Goal: Task Accomplishment & Management: Use online tool/utility

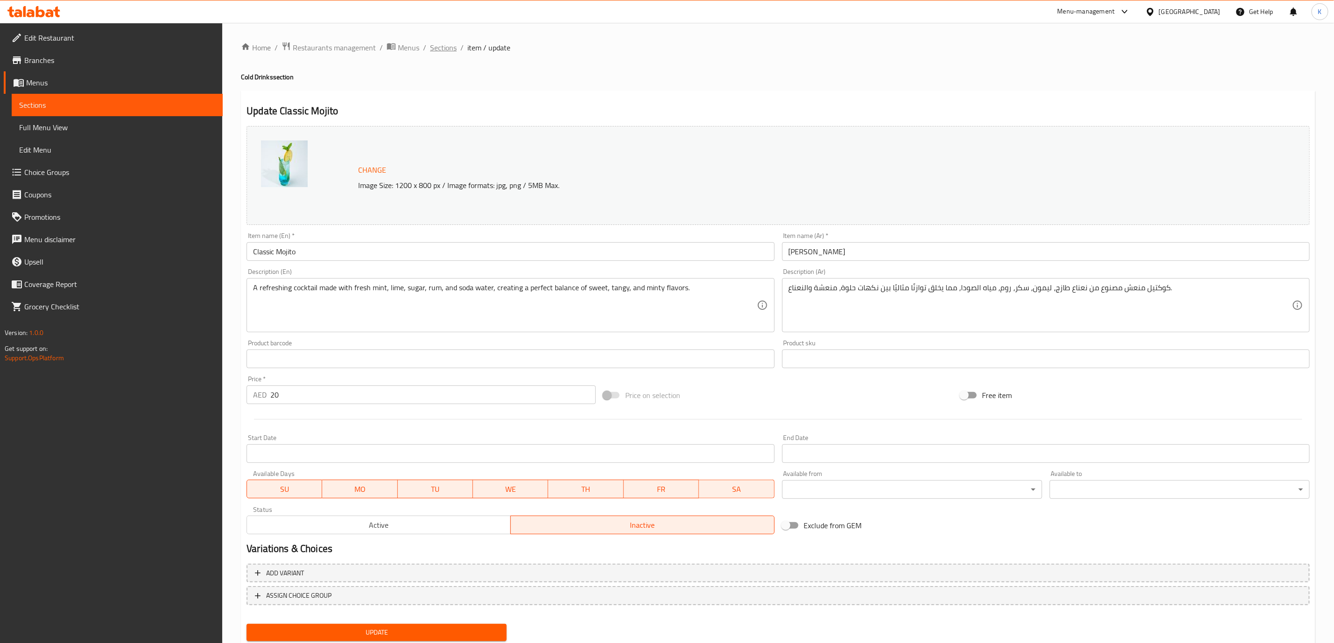
click at [441, 49] on span "Sections" at bounding box center [443, 47] width 27 height 11
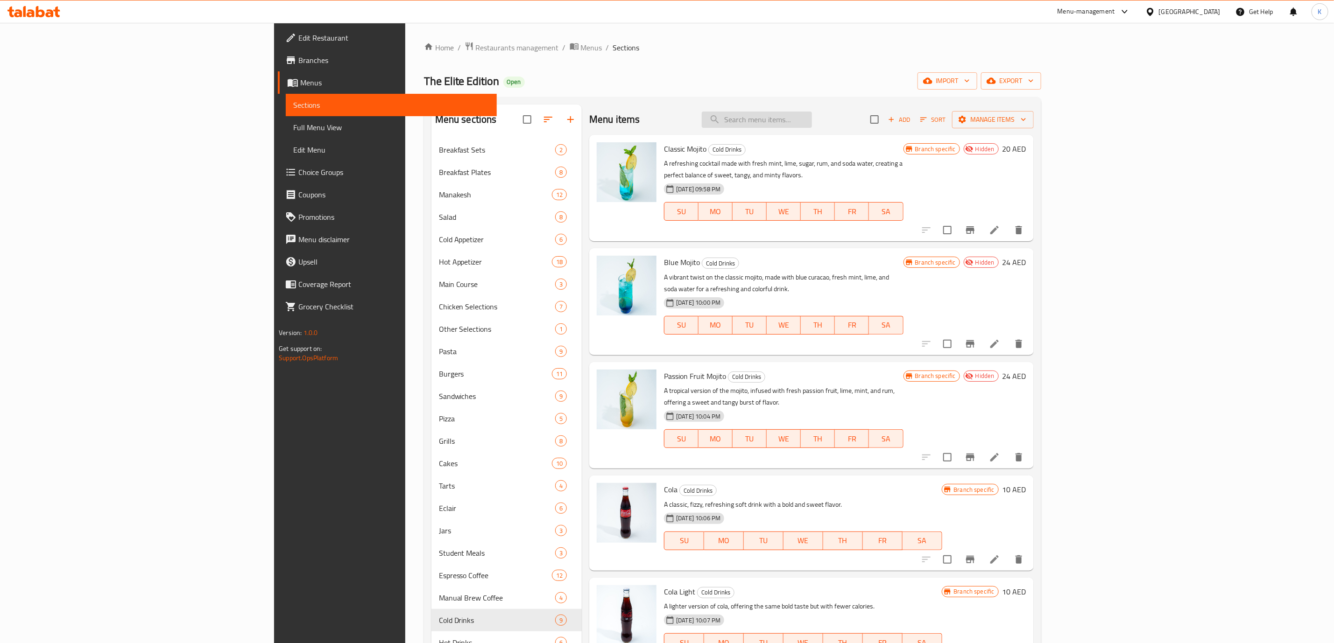
click at [812, 119] on input "search" at bounding box center [757, 120] width 110 height 16
paste input "Passion Fruit Mojito"
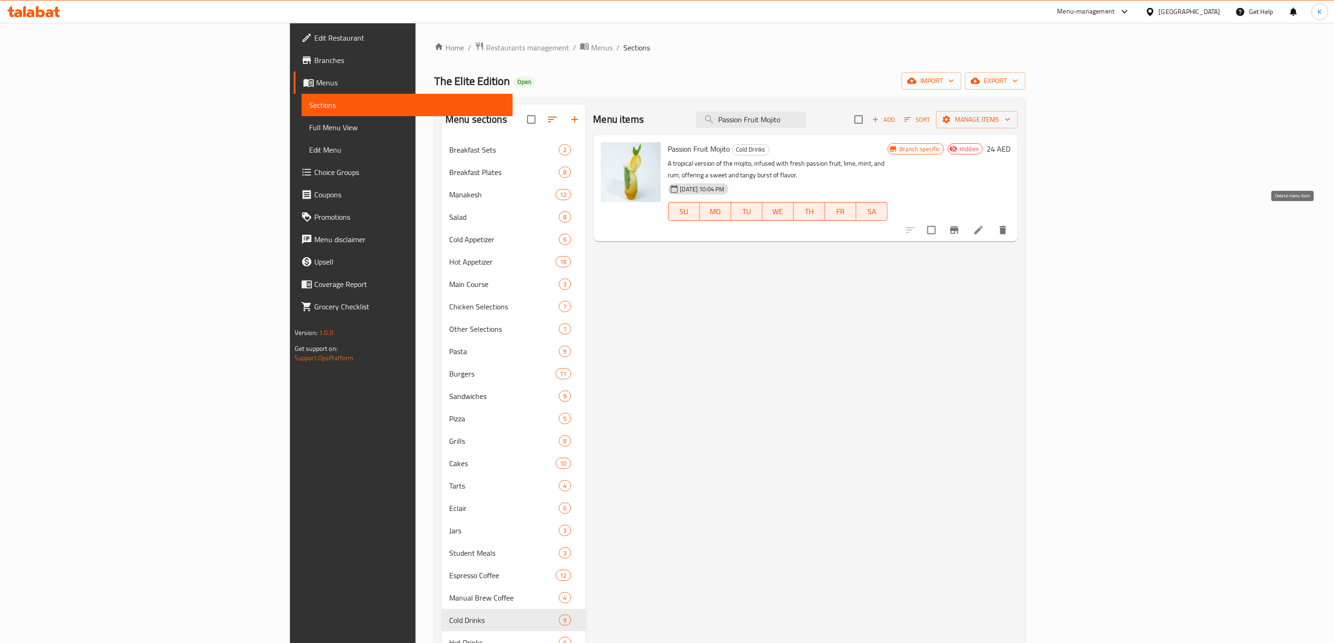
click at [1006, 226] on icon "delete" at bounding box center [1002, 230] width 7 height 8
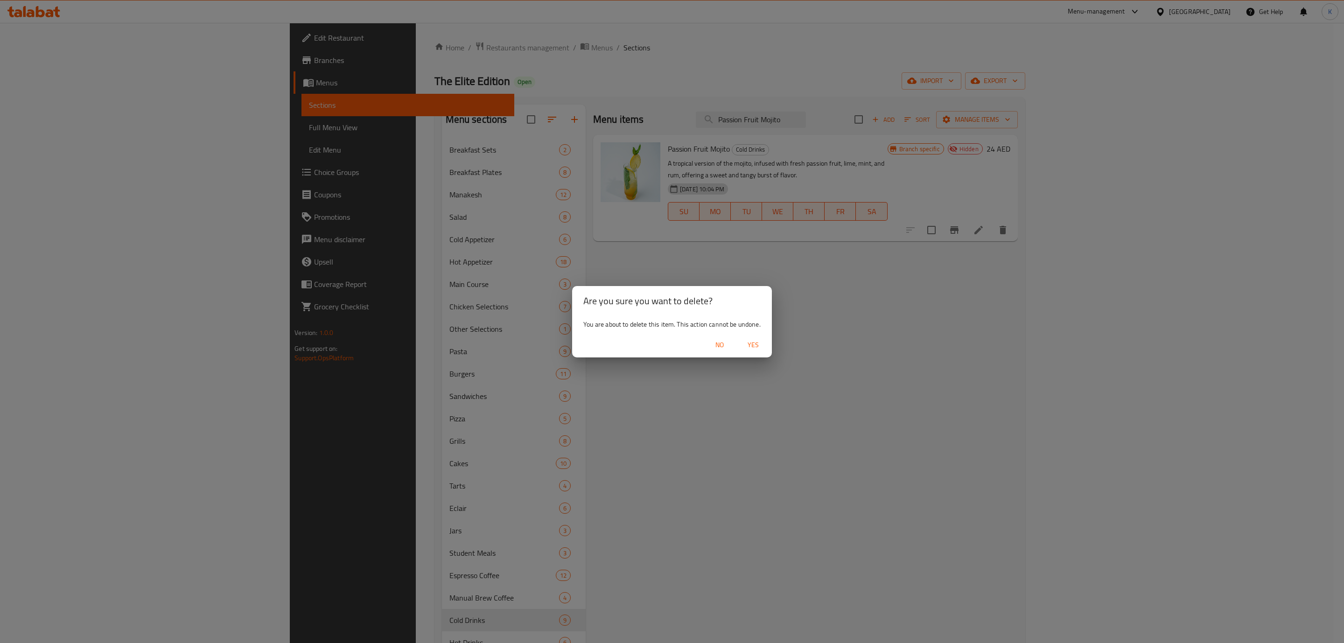
click at [752, 347] on span "Yes" at bounding box center [753, 345] width 22 height 12
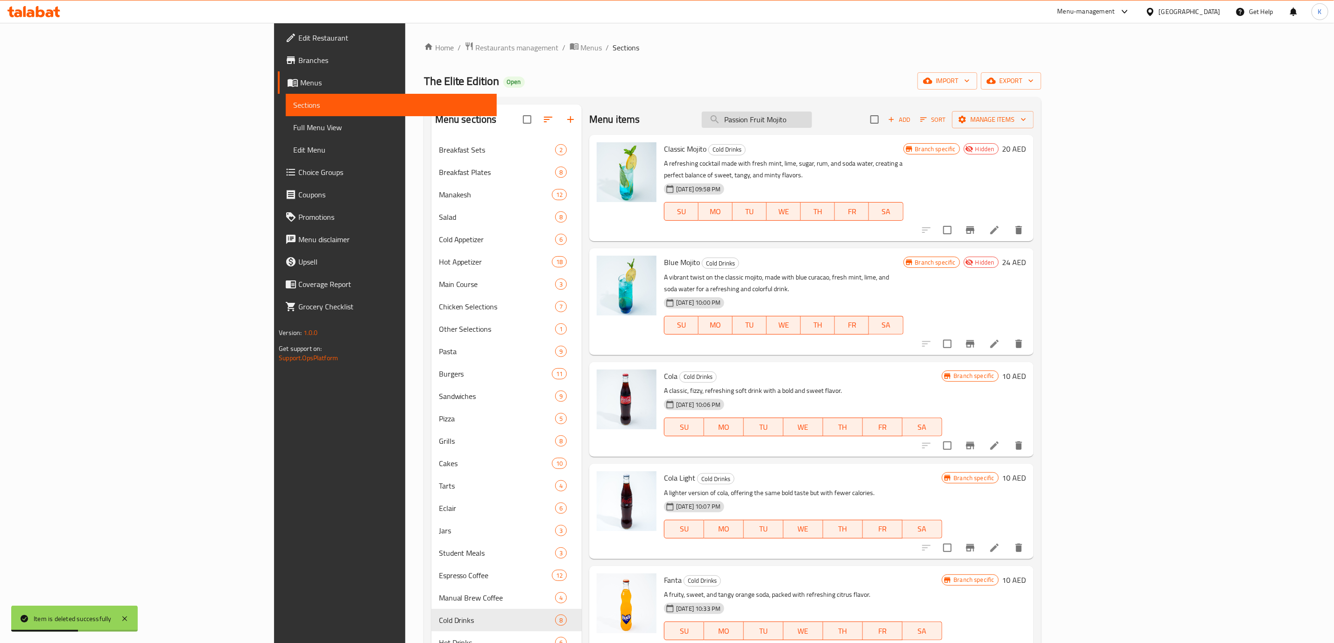
click at [812, 118] on input "Passion Fruit Mojito" at bounding box center [757, 120] width 110 height 16
paste input "Classic"
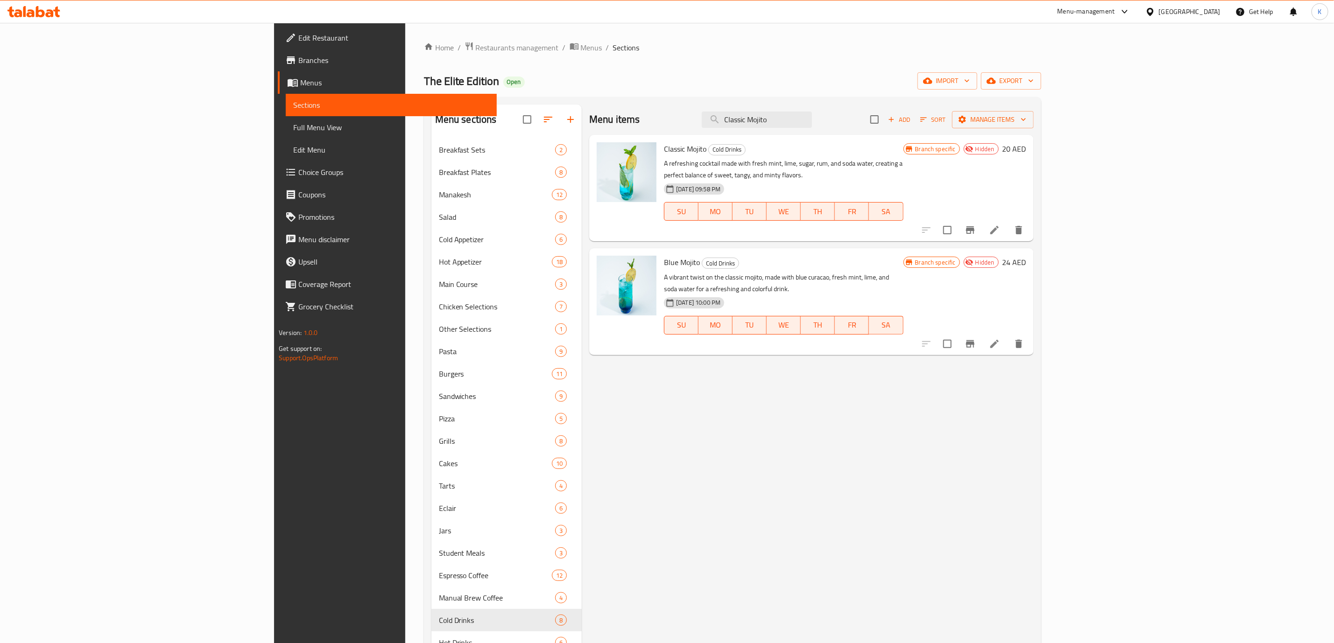
type input "Classic Mojito"
click at [1022, 226] on icon "delete" at bounding box center [1018, 230] width 7 height 8
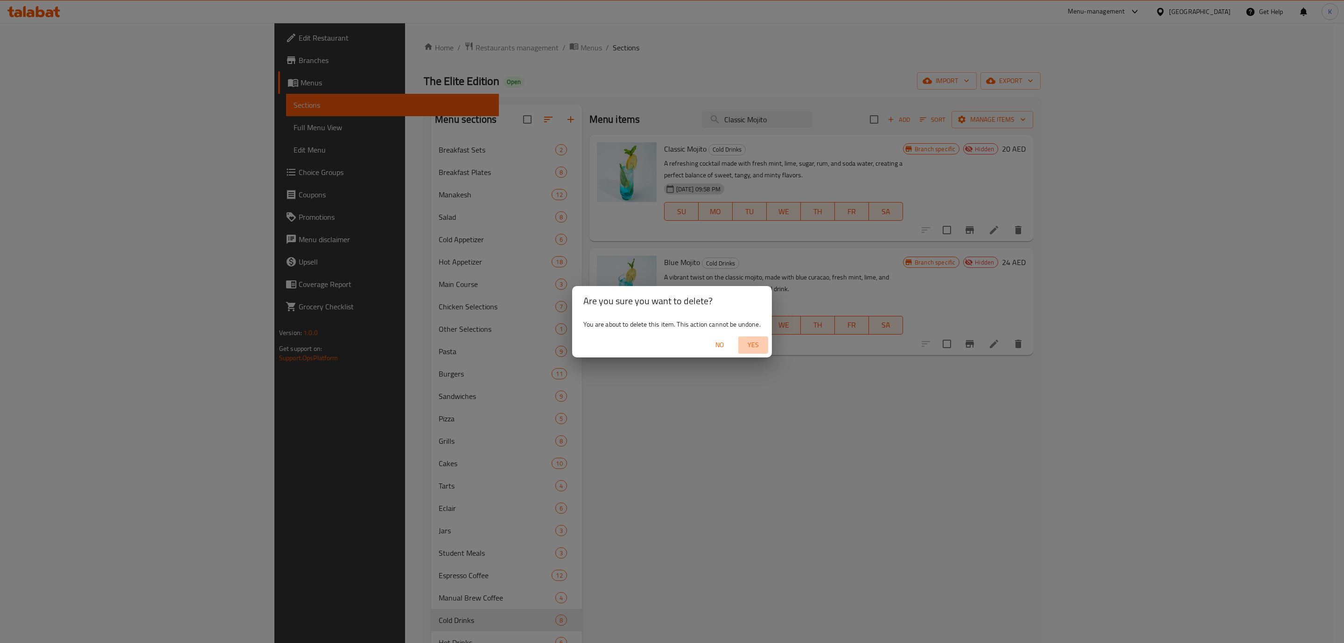
click at [755, 345] on span "Yes" at bounding box center [753, 345] width 22 height 12
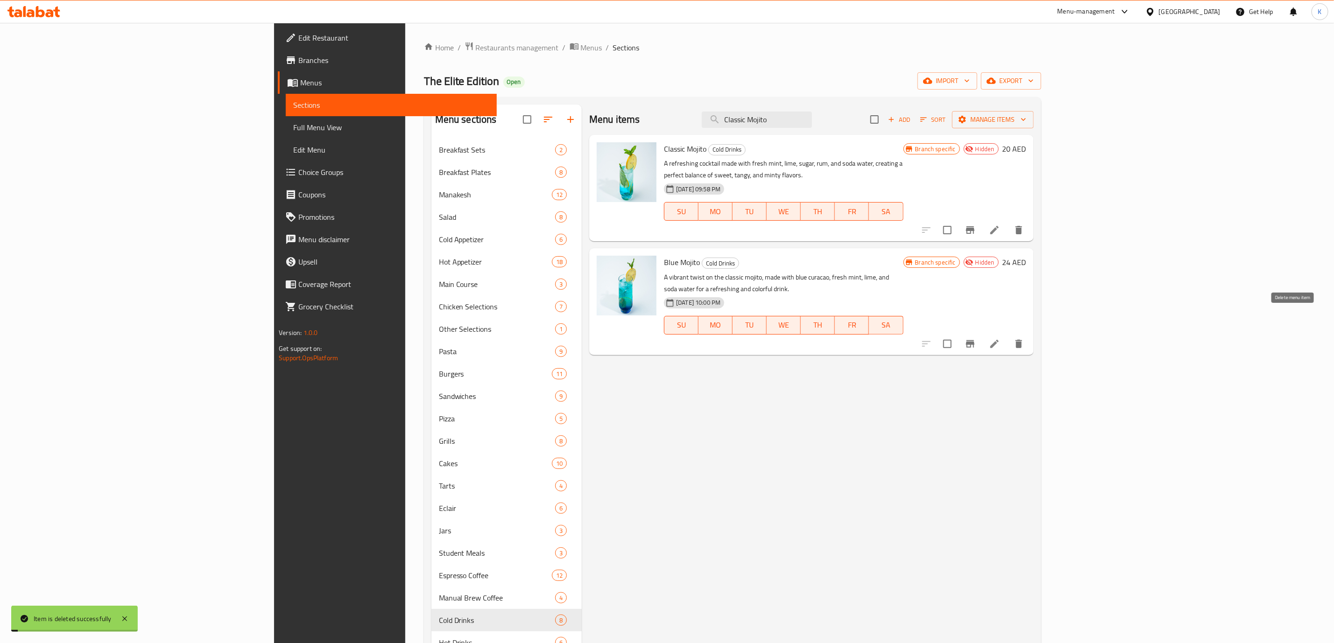
click at [1022, 340] on icon "delete" at bounding box center [1018, 344] width 7 height 8
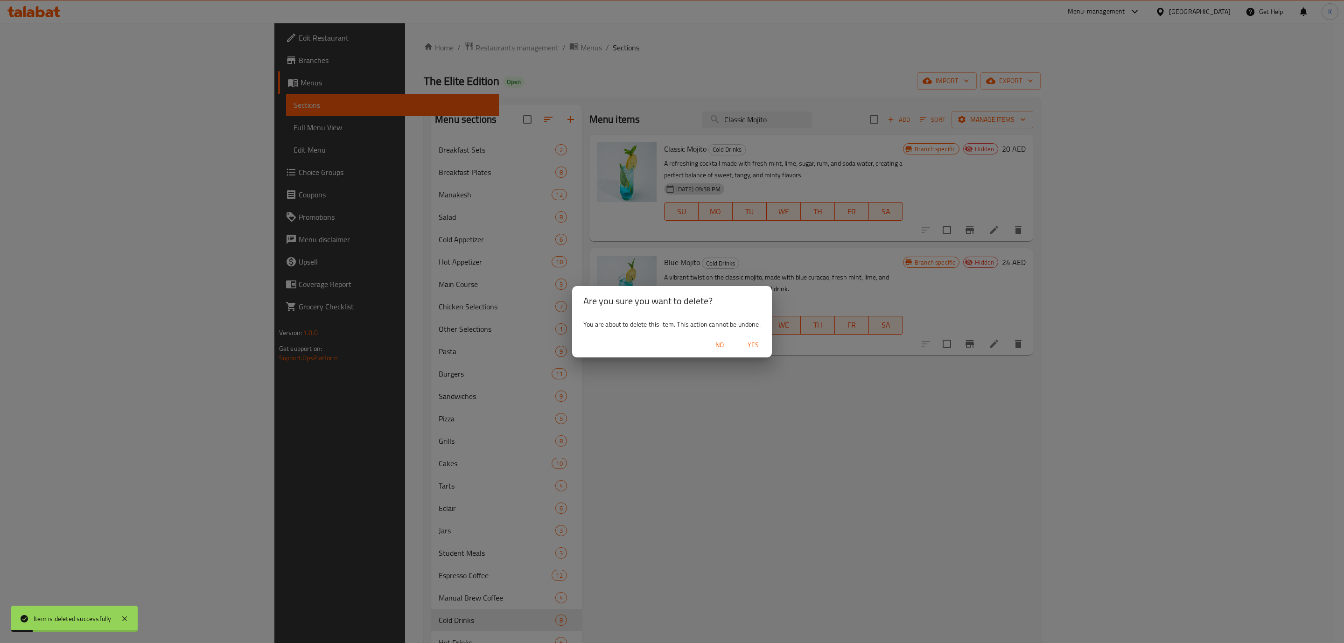
click at [755, 342] on span "Yes" at bounding box center [753, 345] width 22 height 12
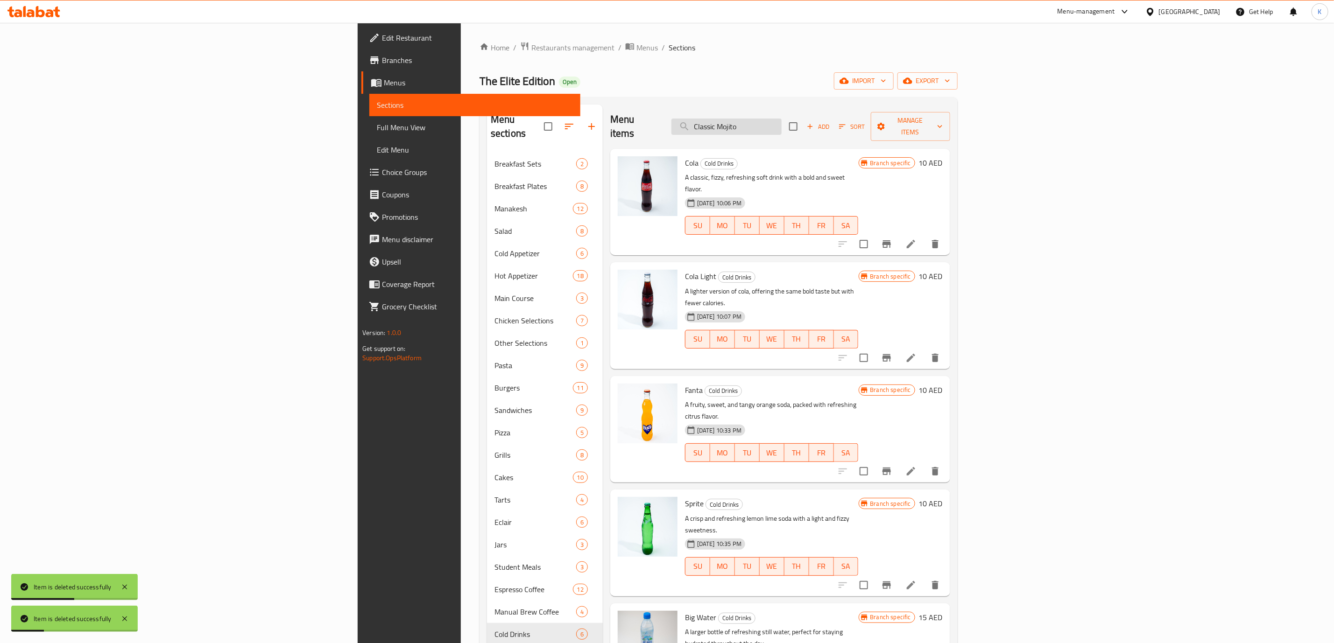
click at [781, 119] on input "Classic Mojito" at bounding box center [726, 127] width 110 height 16
paste input "Classic Mojito"
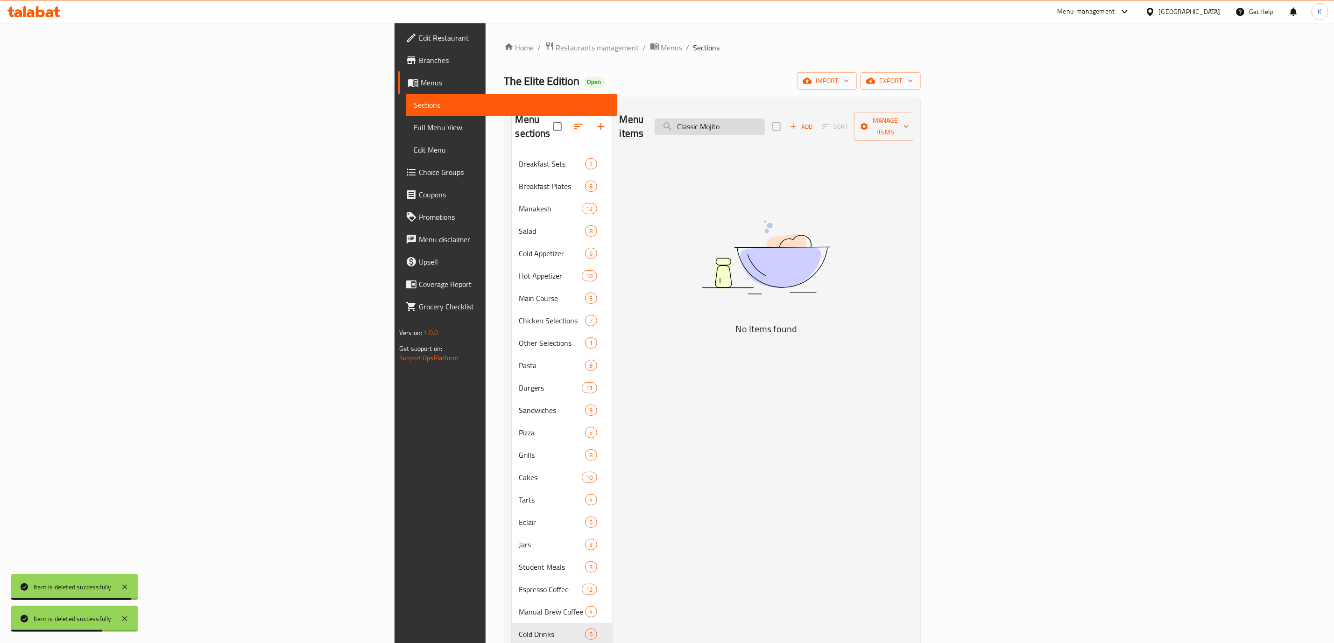
click at [765, 119] on input "Classic Mojito" at bounding box center [709, 127] width 110 height 16
paste input "Blue"
type input "Blue Mojito"
